Goal: Navigation & Orientation: Find specific page/section

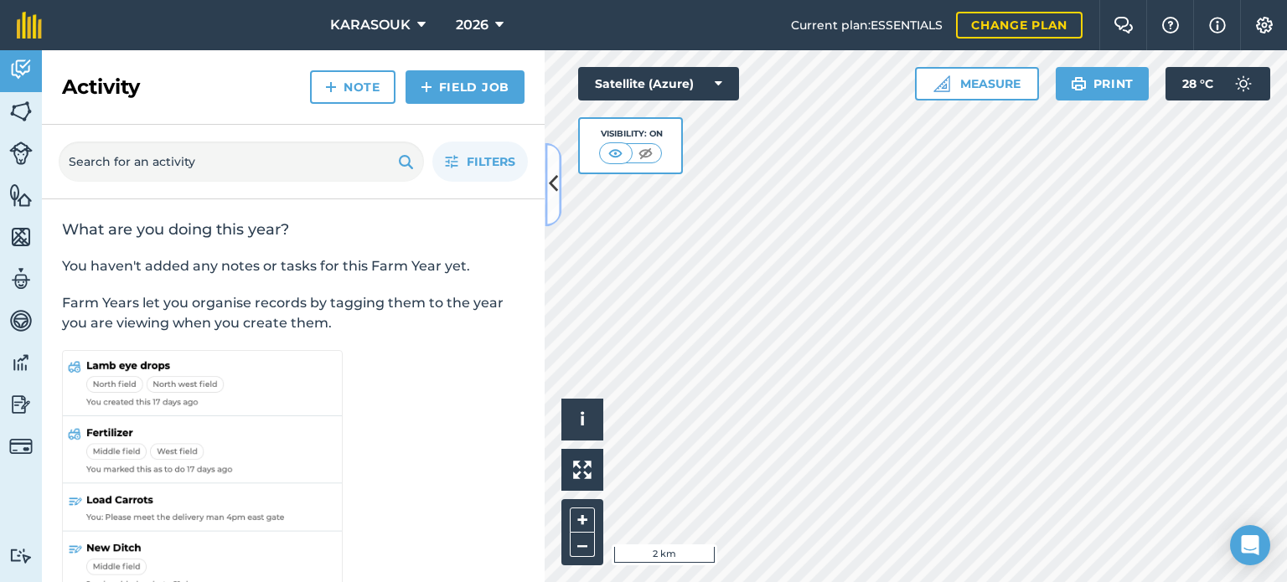
click at [550, 184] on icon at bounding box center [553, 184] width 9 height 29
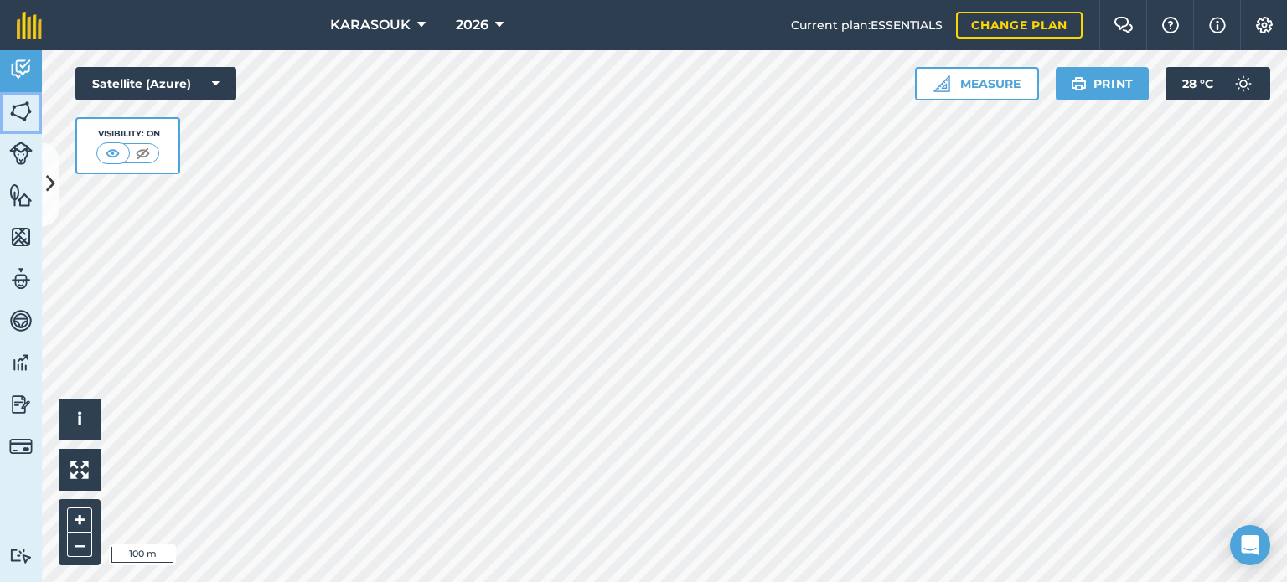
click at [23, 99] on img at bounding box center [20, 111] width 23 height 25
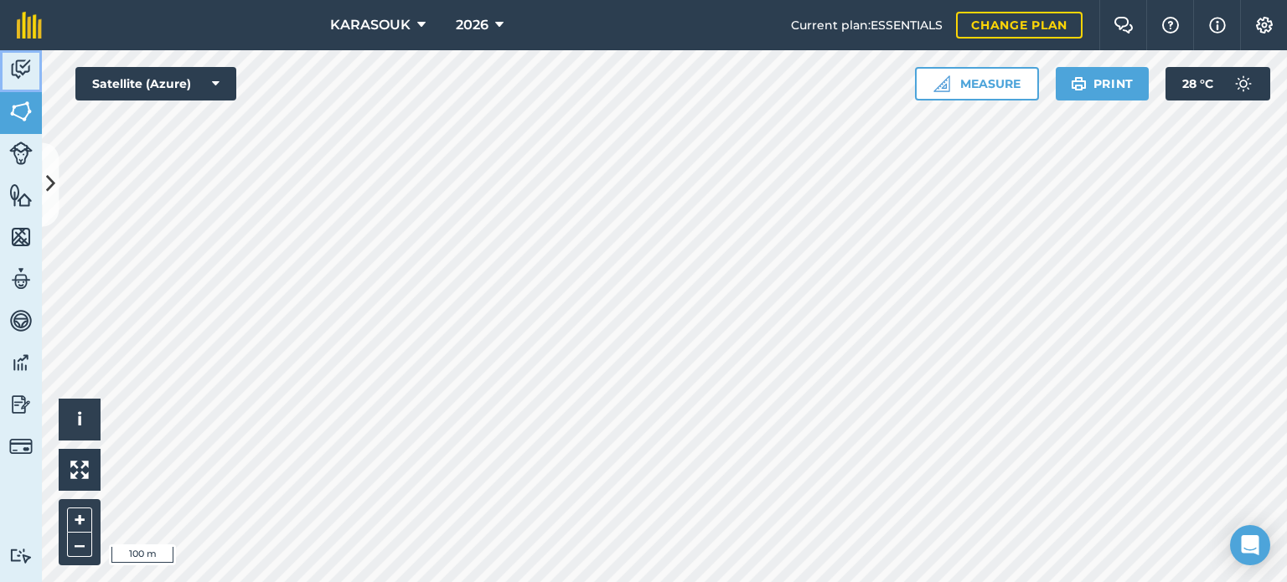
click at [13, 61] on img at bounding box center [20, 69] width 23 height 25
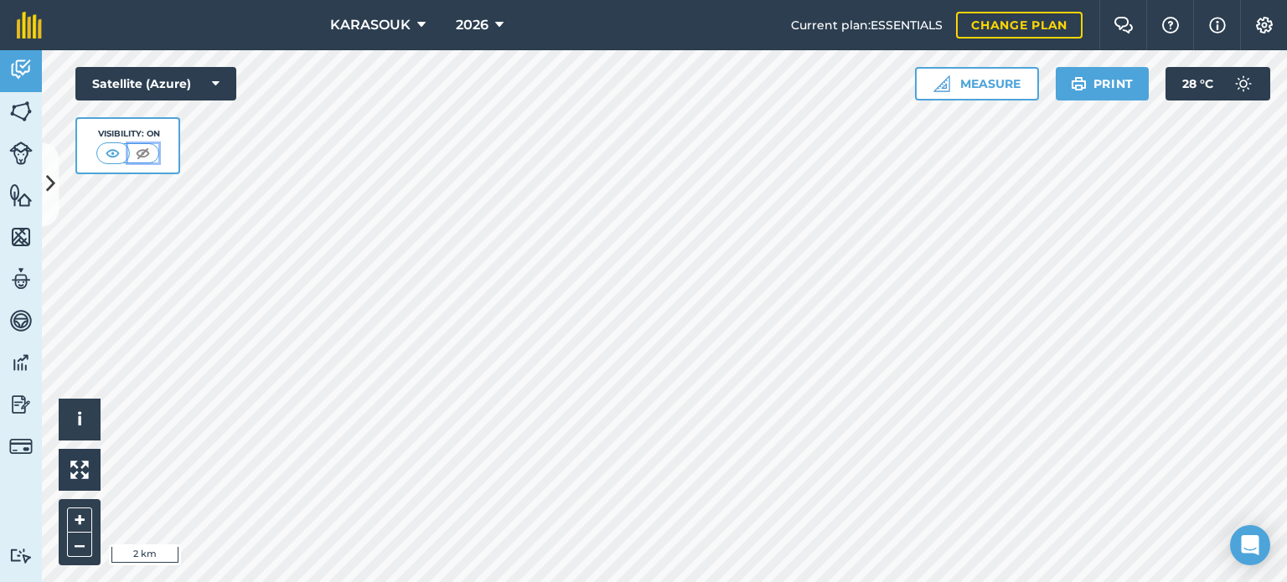
click at [142, 153] on img at bounding box center [142, 153] width 21 height 17
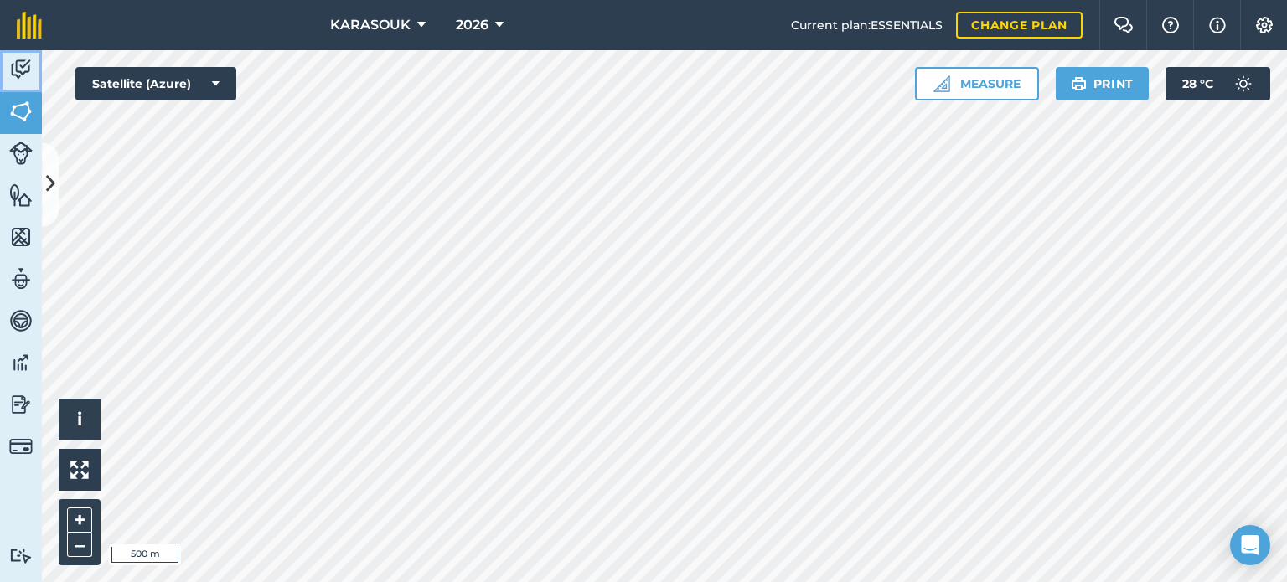
click at [13, 66] on img at bounding box center [20, 69] width 23 height 25
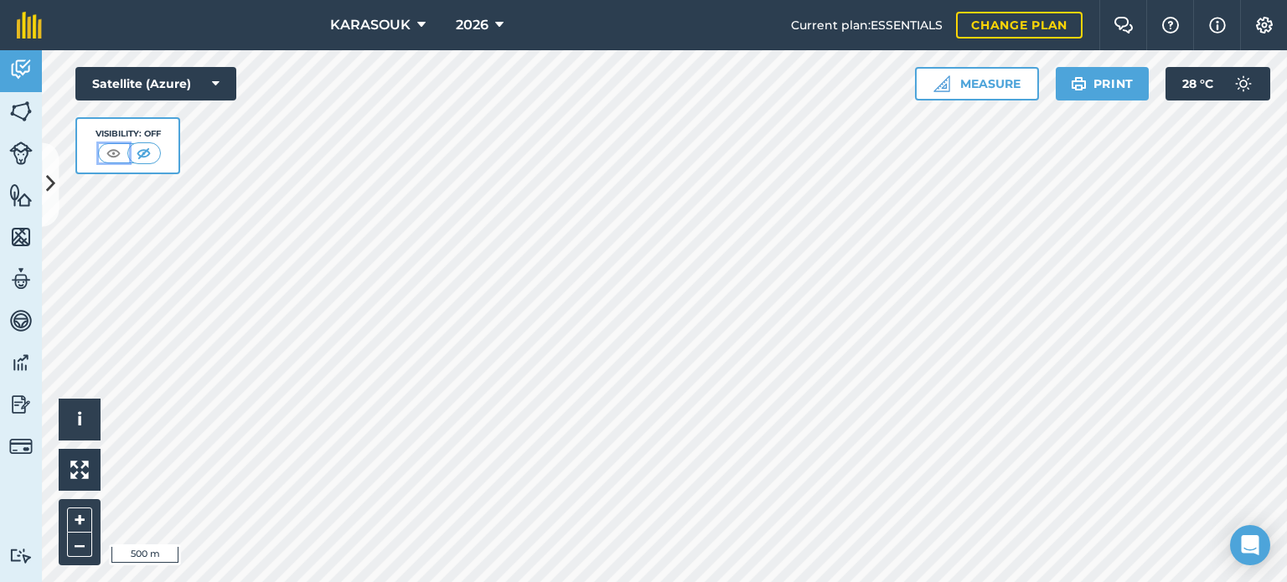
click at [115, 148] on img at bounding box center [113, 153] width 21 height 17
click at [491, 16] on button "2026" at bounding box center [479, 25] width 61 height 50
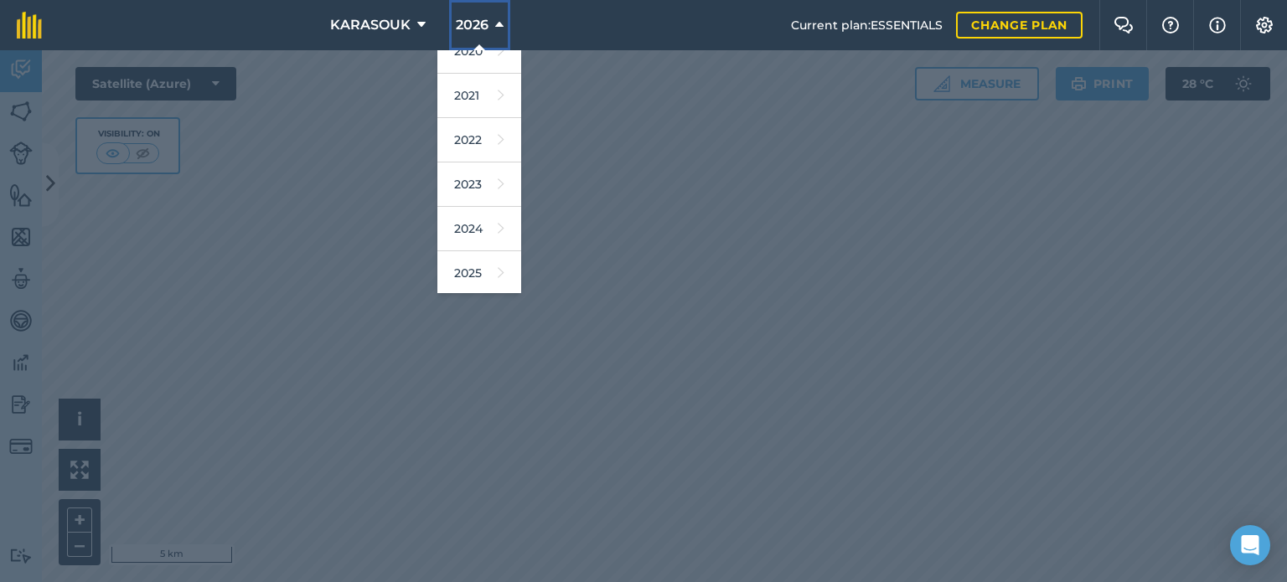
scroll to position [168, 0]
click at [498, 256] on icon at bounding box center [501, 259] width 7 height 23
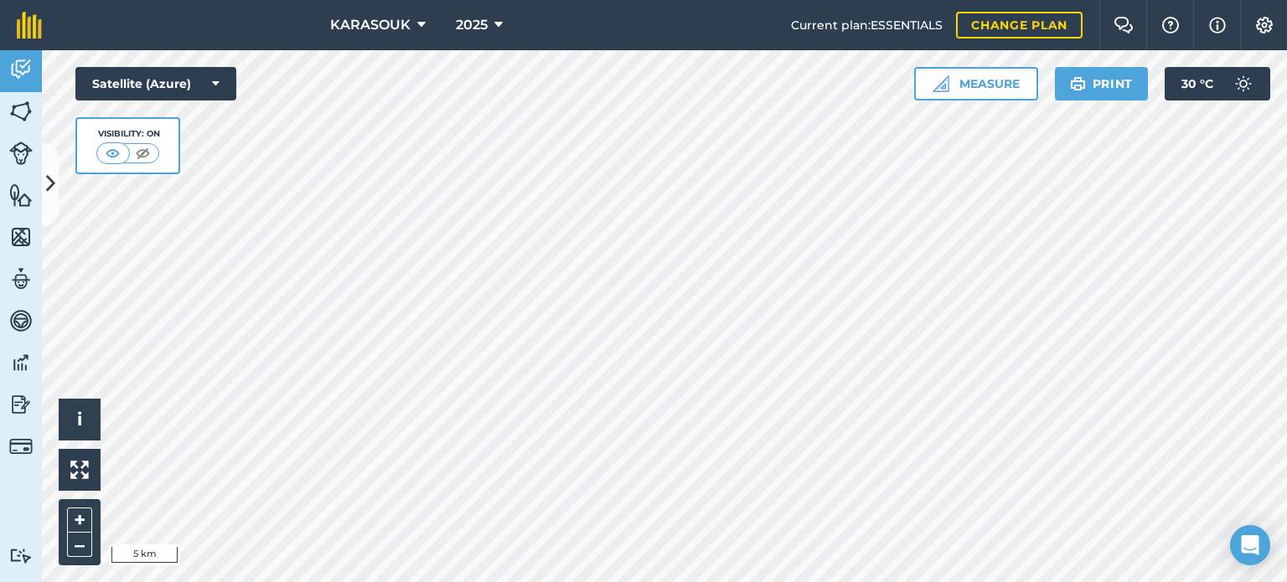
click at [939, 0] on html "KARASOUK 2025 Current plan : ESSENTIALS Change plan Farm Chat Help Info Setting…" at bounding box center [643, 291] width 1287 height 582
click at [478, 25] on span "2025" at bounding box center [472, 25] width 32 height 20
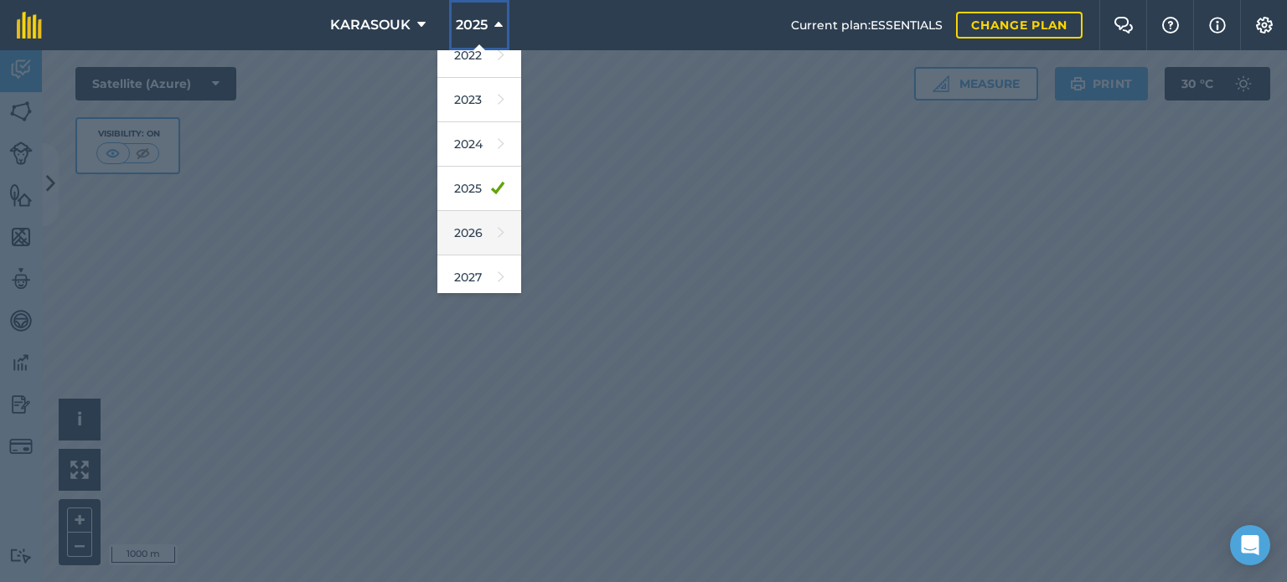
scroll to position [243, 0]
click at [473, 222] on link "2026" at bounding box center [479, 229] width 84 height 44
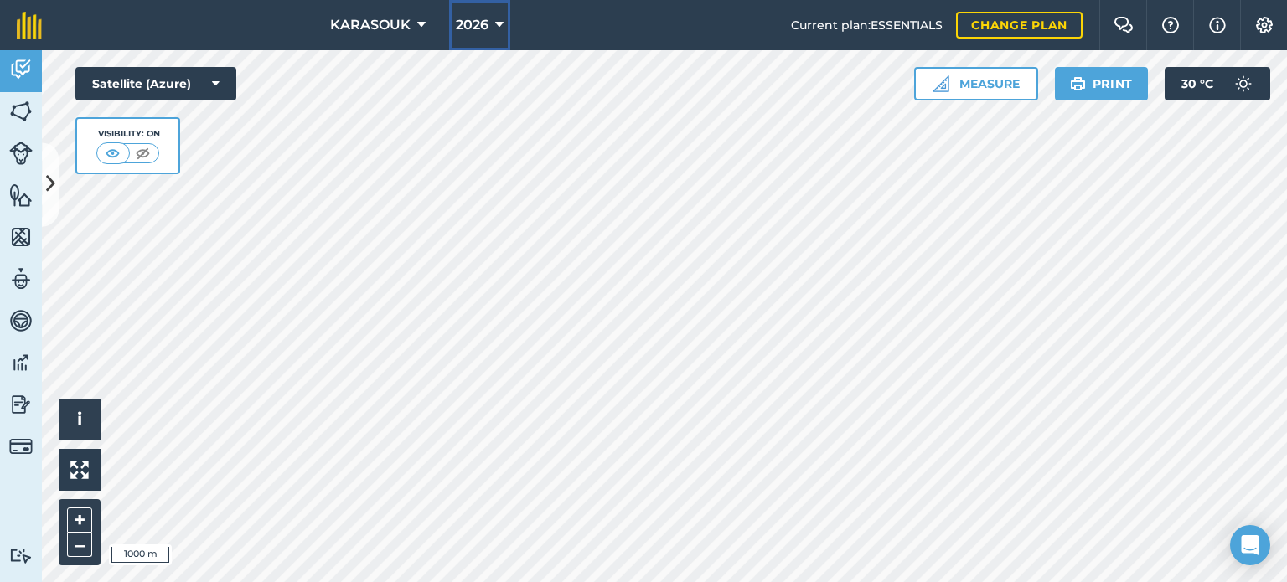
click at [490, 19] on button "2026" at bounding box center [479, 25] width 61 height 50
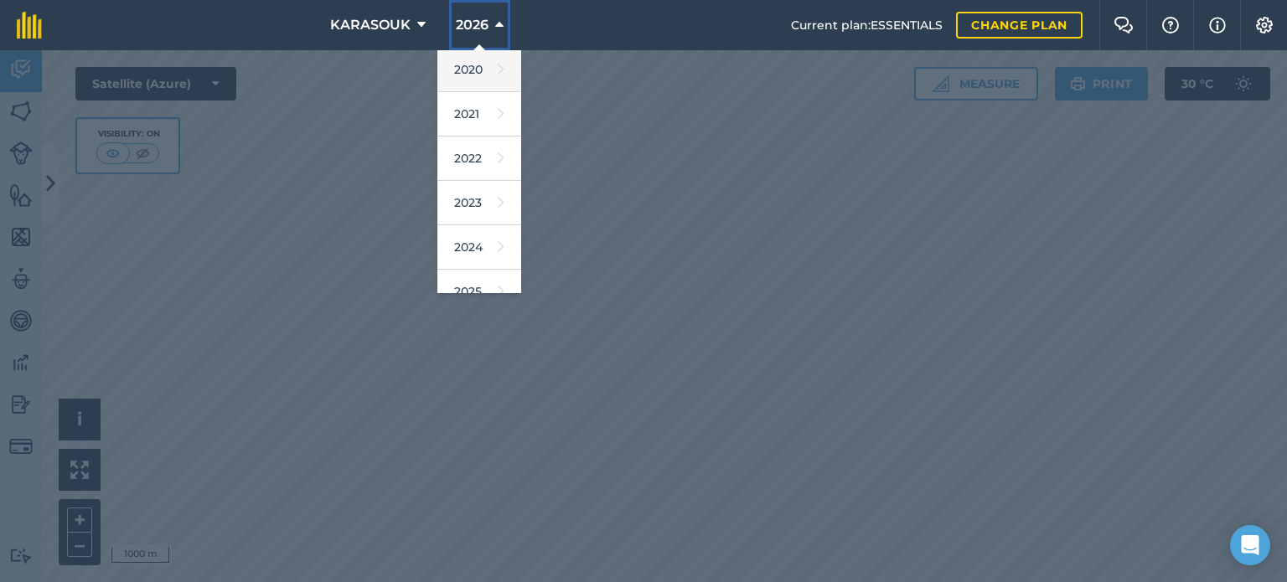
scroll to position [168, 0]
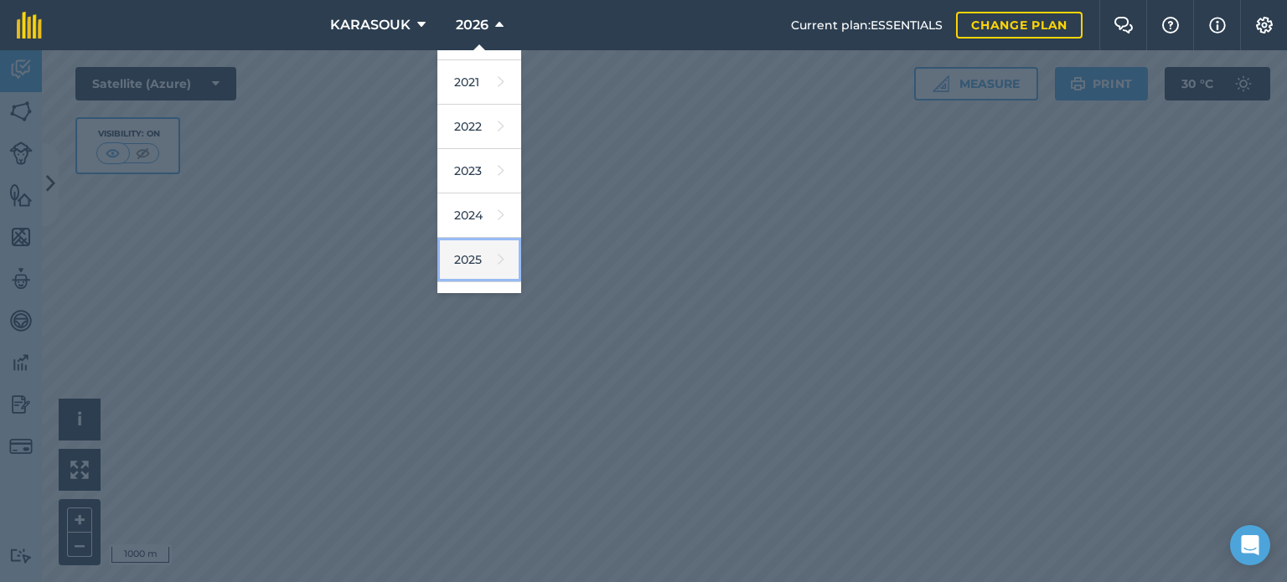
click at [466, 255] on link "2025" at bounding box center [479, 260] width 84 height 44
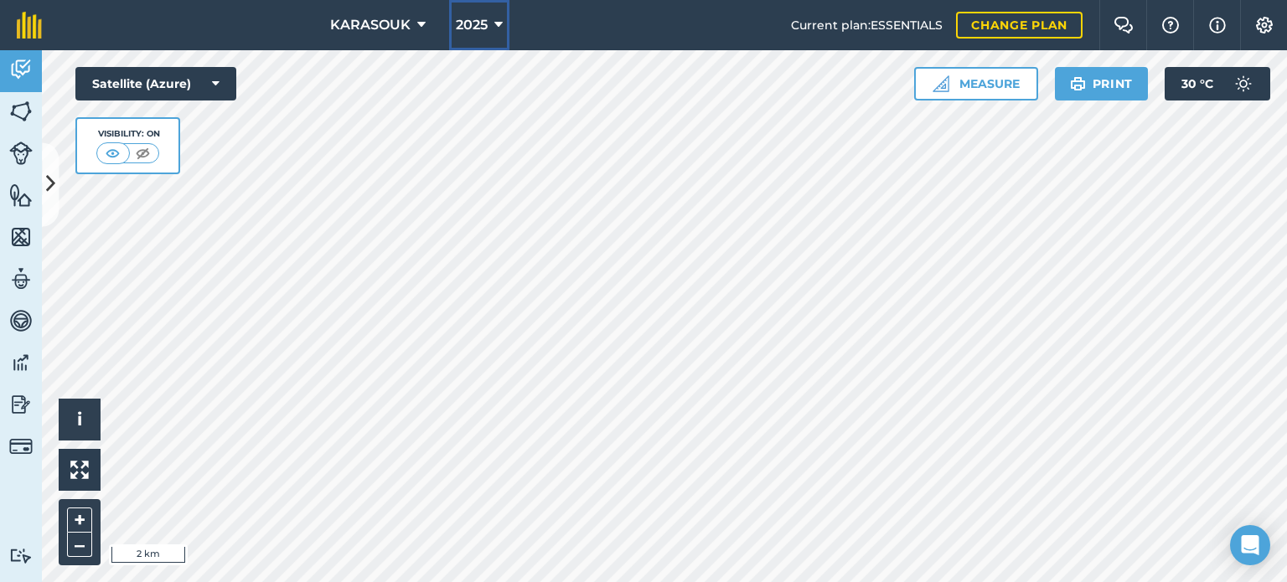
click at [499, 8] on button "2025" at bounding box center [479, 25] width 60 height 50
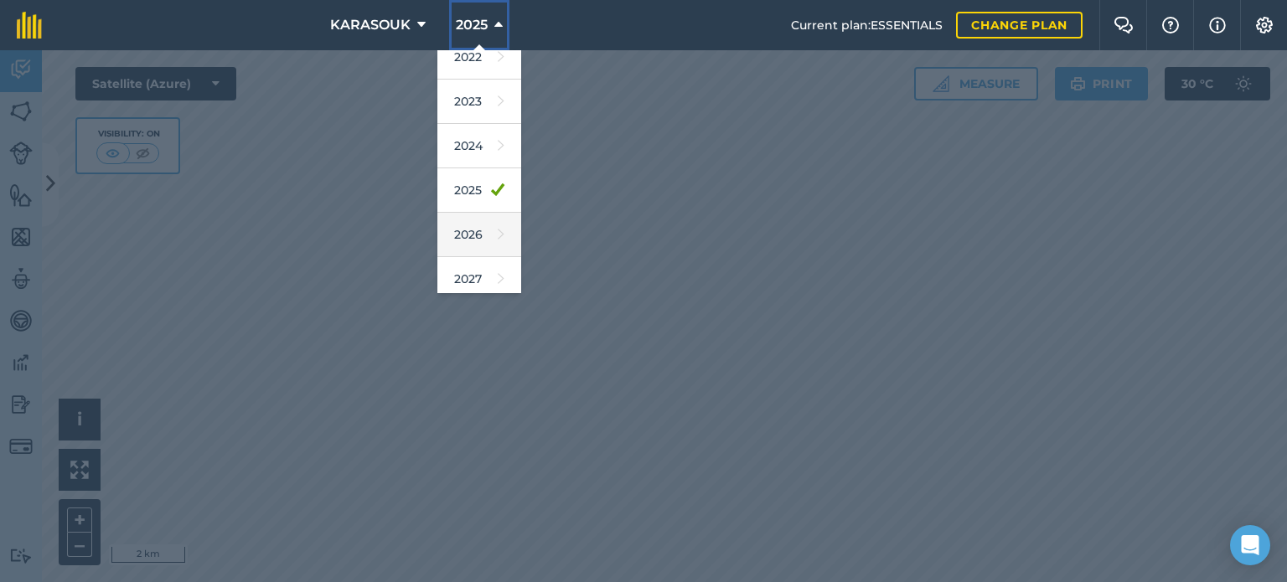
scroll to position [243, 0]
click at [473, 233] on link "2026" at bounding box center [479, 229] width 84 height 44
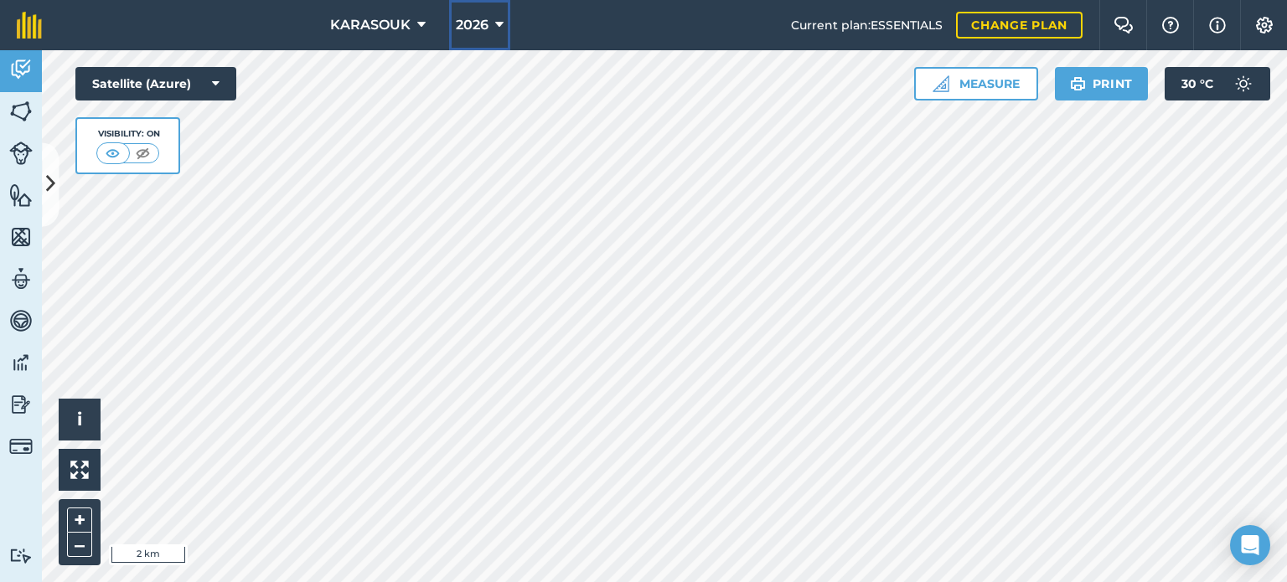
click at [487, 23] on button "2026" at bounding box center [479, 25] width 61 height 50
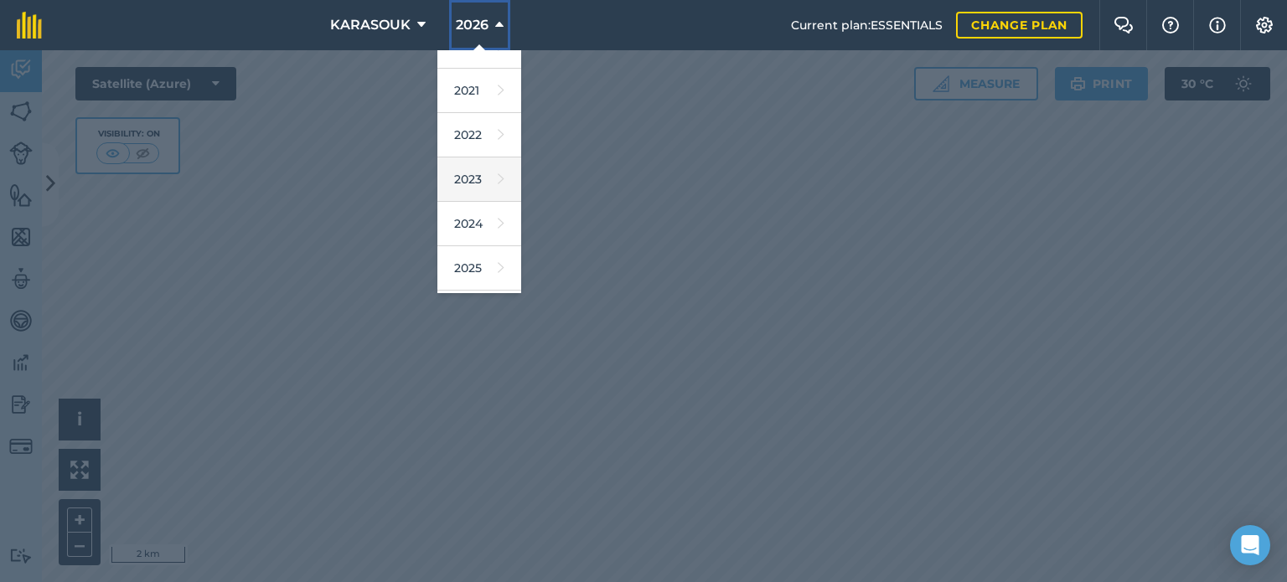
scroll to position [168, 0]
click at [475, 254] on link "2025" at bounding box center [479, 260] width 84 height 44
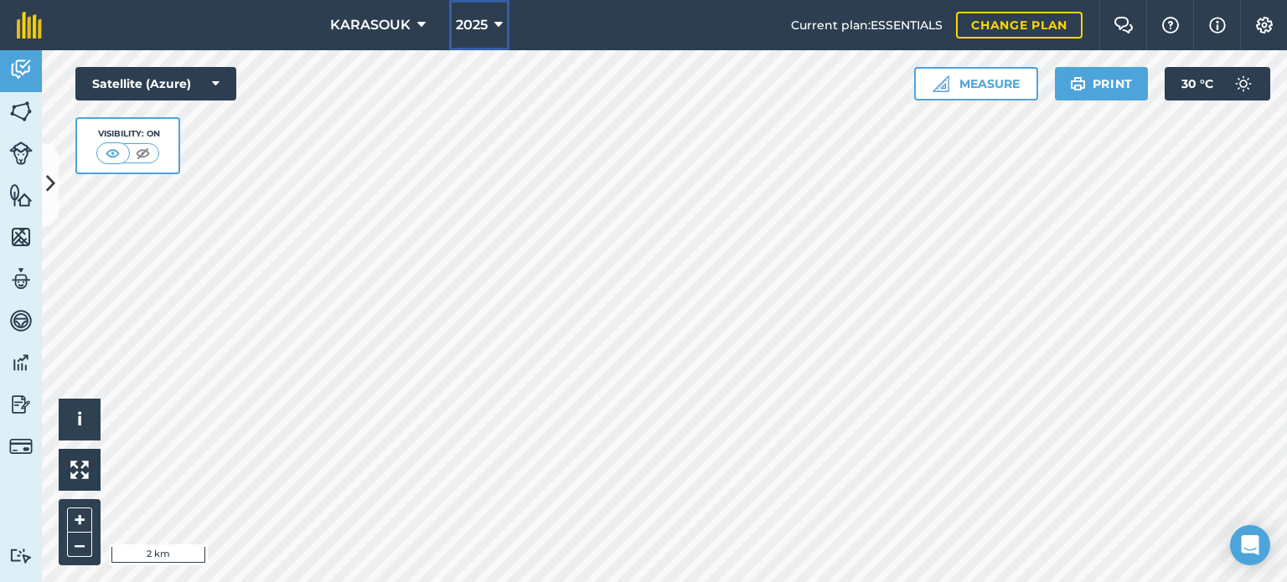
click at [476, 23] on span "2025" at bounding box center [472, 25] width 32 height 20
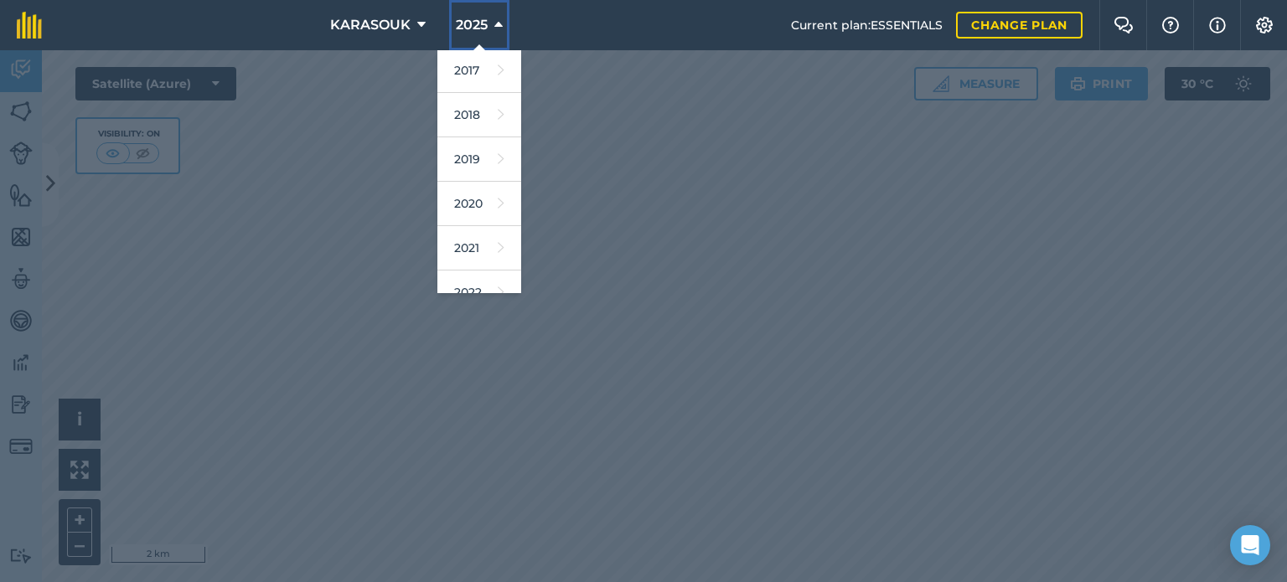
scroll to position [0, 0]
click at [640, 151] on div at bounding box center [643, 316] width 1287 height 532
